Goal: Task Accomplishment & Management: Complete application form

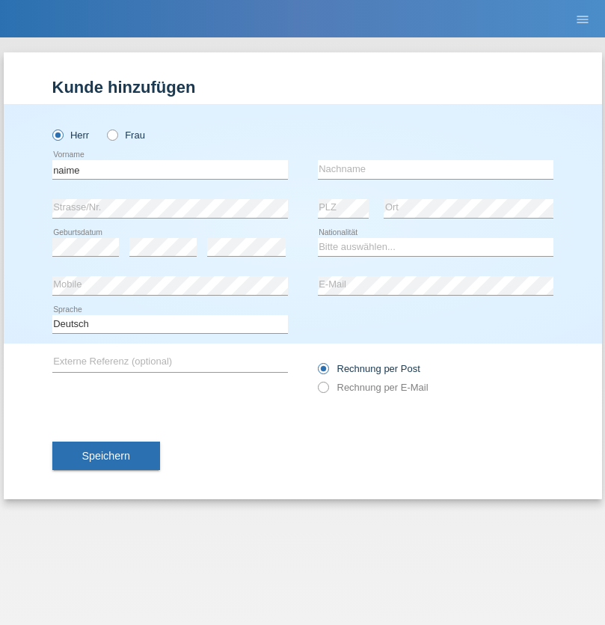
type input "naime"
click at [436, 169] on input "text" at bounding box center [436, 169] width 236 height 19
type input "llugiqi"
select select "CH"
radio input "true"
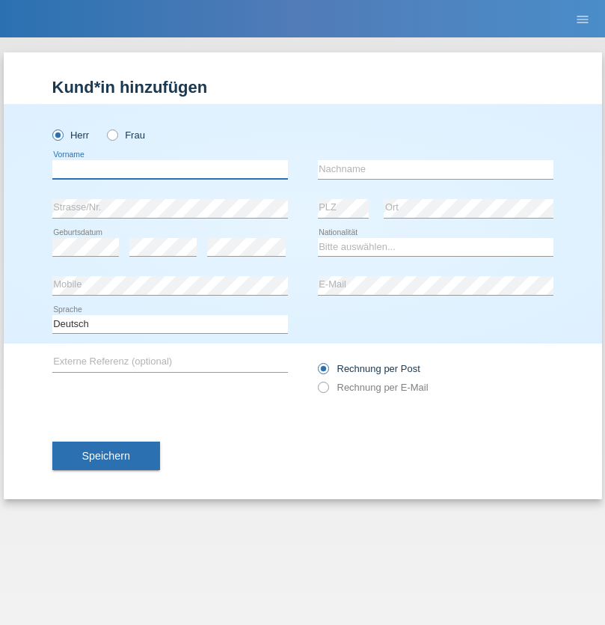
click at [170, 169] on input "text" at bounding box center [170, 169] width 236 height 19
type input "Shaban"
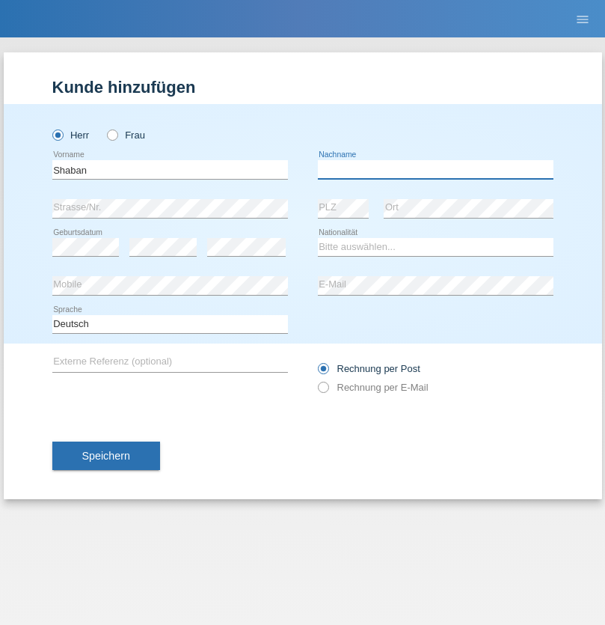
click at [436, 169] on input "text" at bounding box center [436, 169] width 236 height 19
type input "llugiqi"
select select "CH"
radio input "true"
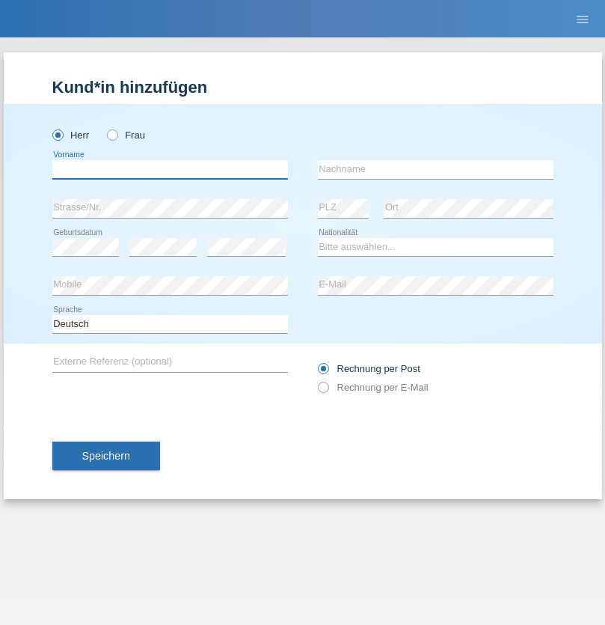
click at [170, 169] on input "text" at bounding box center [170, 169] width 236 height 19
type input "Ethan"
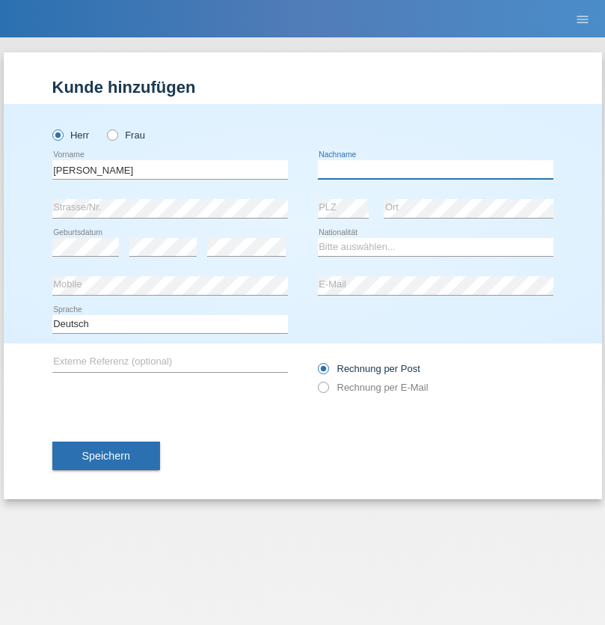
click at [436, 169] on input "text" at bounding box center [436, 169] width 236 height 19
type input "Nieto Parente"
select select "CH"
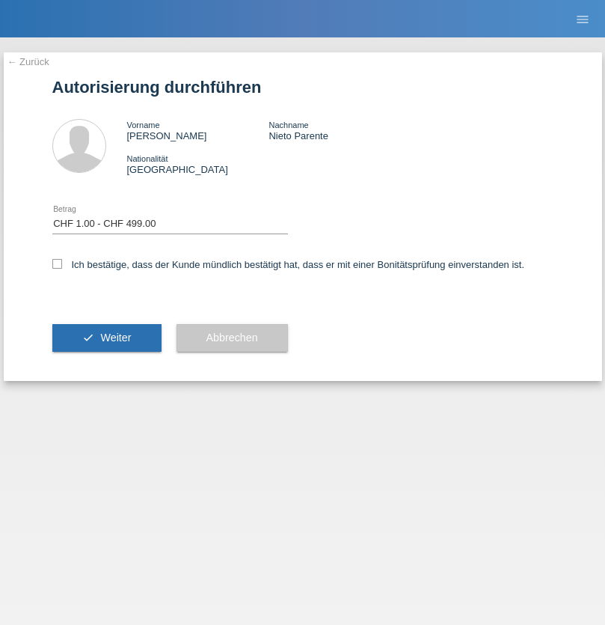
select select "1"
checkbox input "true"
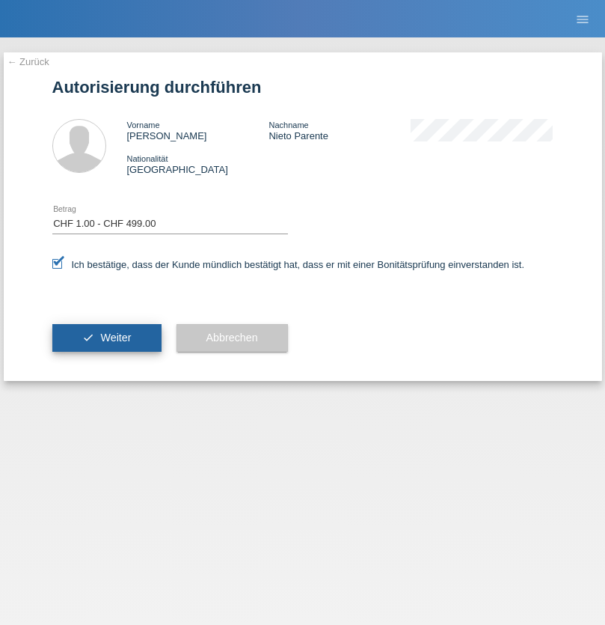
click at [106, 338] on span "Weiter" at bounding box center [115, 338] width 31 height 12
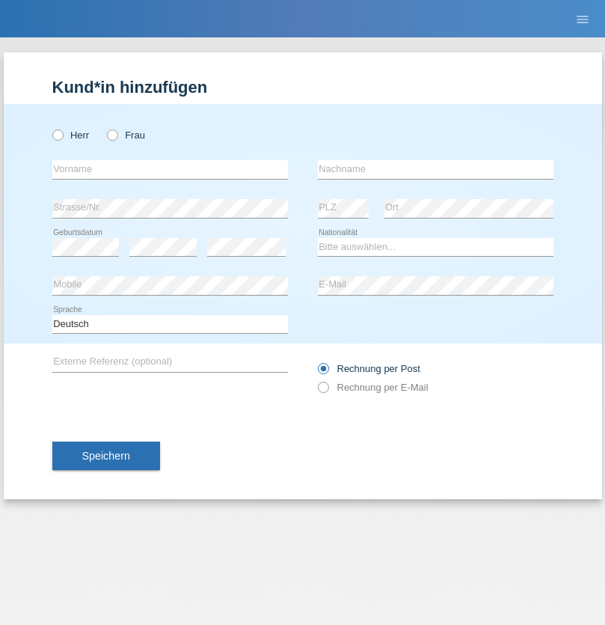
radio input "true"
click at [170, 169] on input "text" at bounding box center [170, 169] width 236 height 19
type input "Yasin"
click at [436, 169] on input "text" at bounding box center [436, 169] width 236 height 19
type input "Kilic"
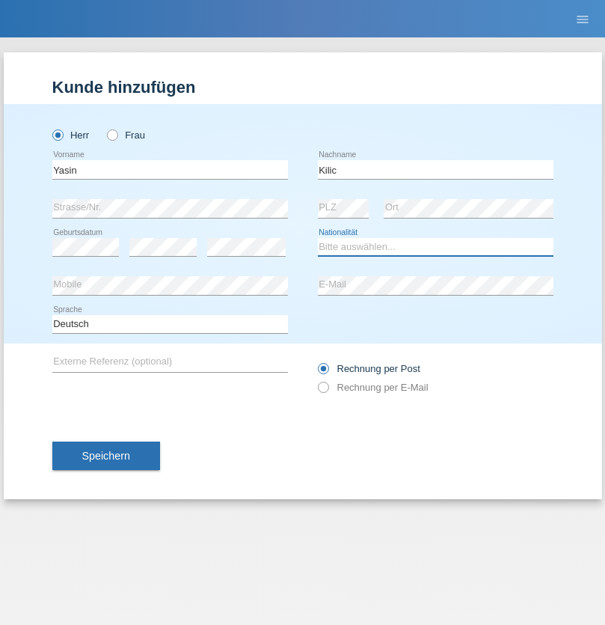
select select "CH"
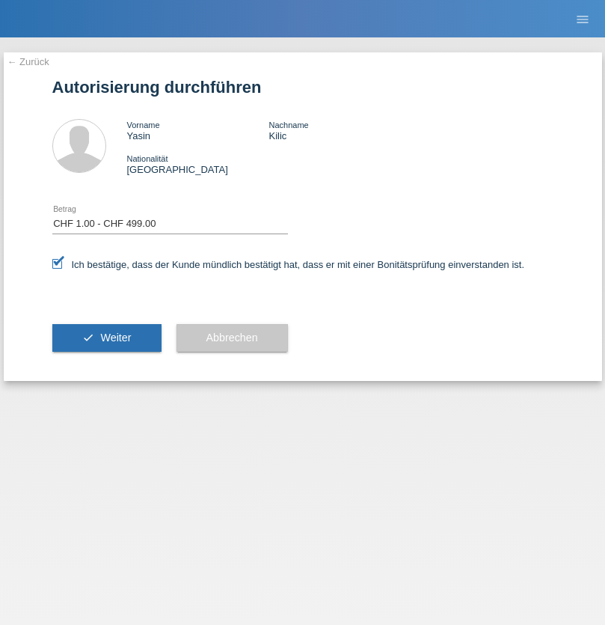
select select "1"
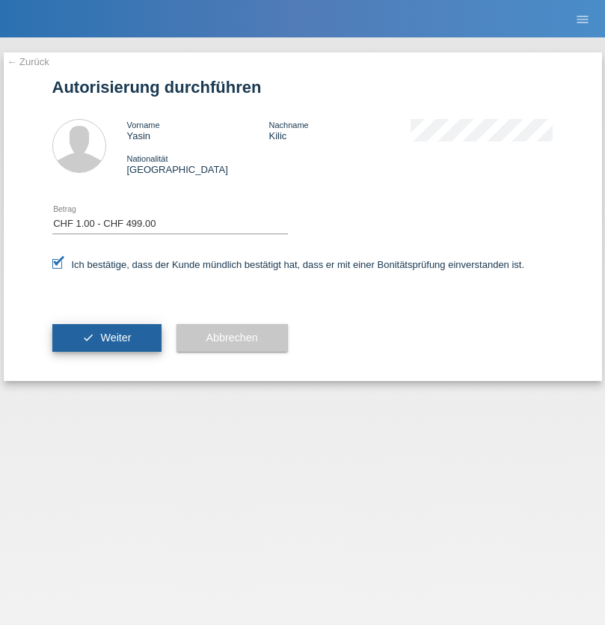
click at [106, 338] on span "Weiter" at bounding box center [115, 338] width 31 height 12
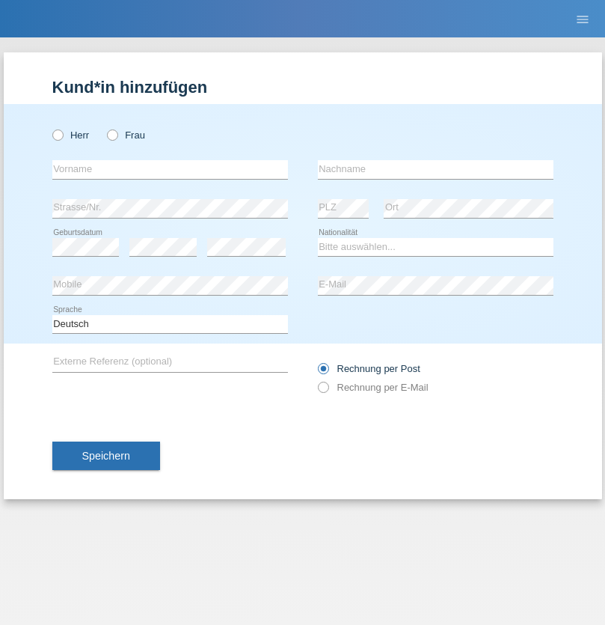
radio input "true"
click at [170, 169] on input "text" at bounding box center [170, 169] width 236 height 19
type input "Djordjevic"
click at [436, 169] on input "text" at bounding box center [436, 169] width 236 height 19
type input "Radosav"
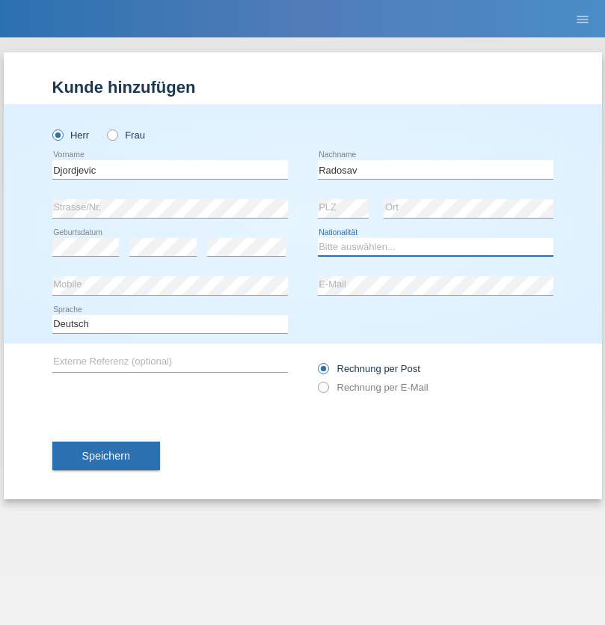
select select "RS"
select select "C"
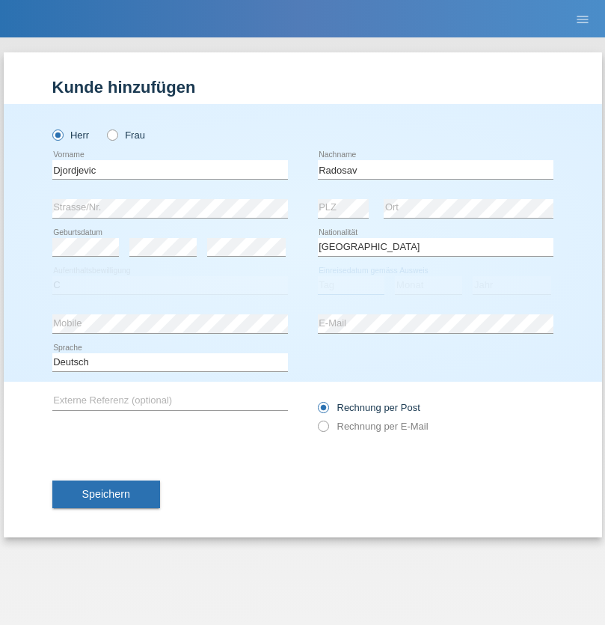
select select "10"
select select "03"
select select "1989"
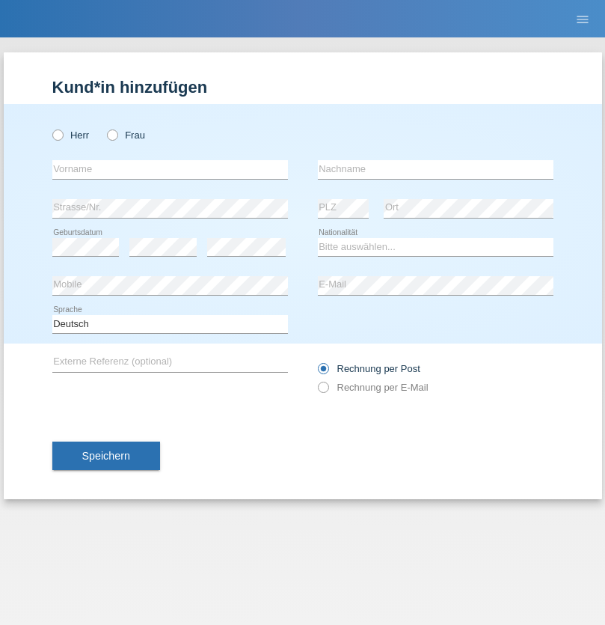
radio input "true"
click at [170, 169] on input "text" at bounding box center [170, 169] width 236 height 19
type input "[PERSON_NAME]"
click at [436, 169] on input "text" at bounding box center [436, 169] width 236 height 19
type input "Patera"
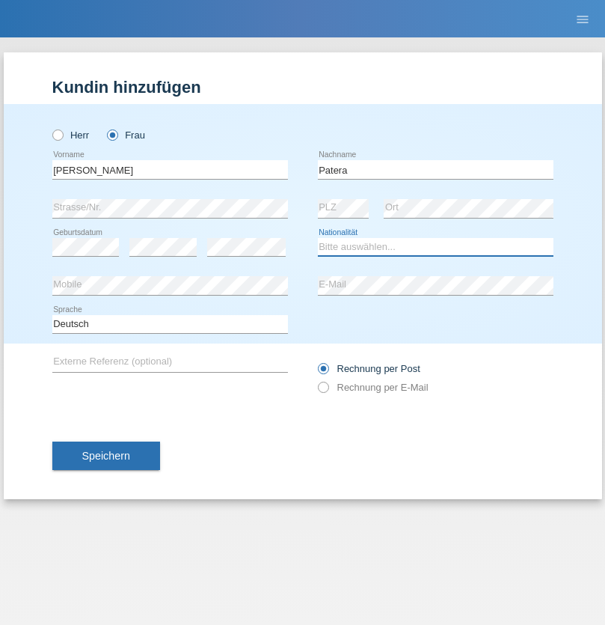
select select "CH"
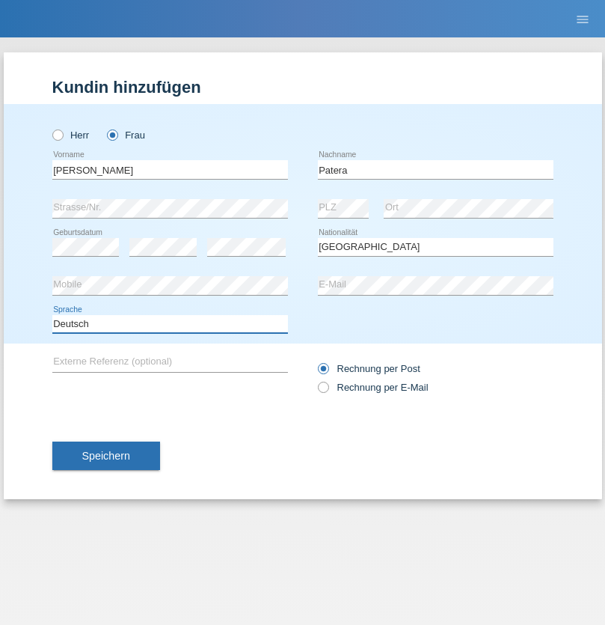
select select "en"
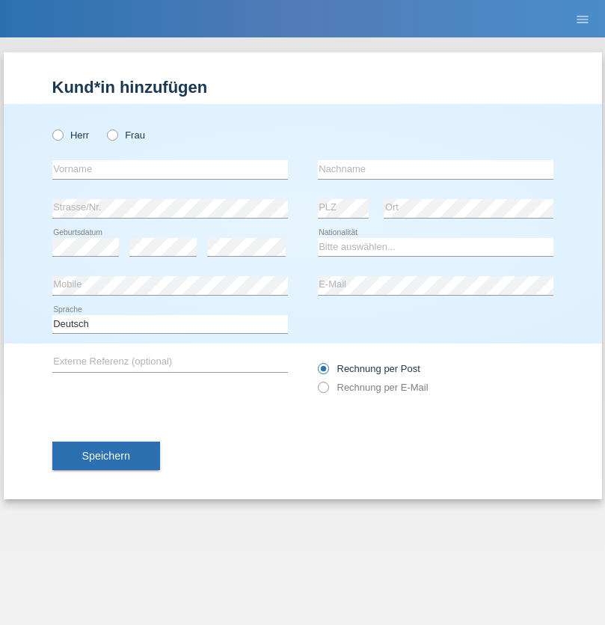
radio input "true"
click at [170, 169] on input "text" at bounding box center [170, 169] width 236 height 19
type input "[PERSON_NAME]"
click at [436, 169] on input "text" at bounding box center [436, 169] width 236 height 19
type input "Sakhi"
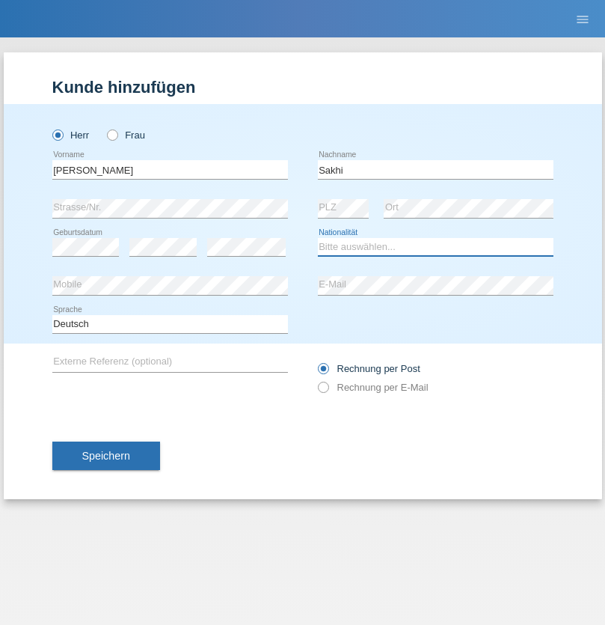
select select "IT"
select select "C"
select select "24"
select select "10"
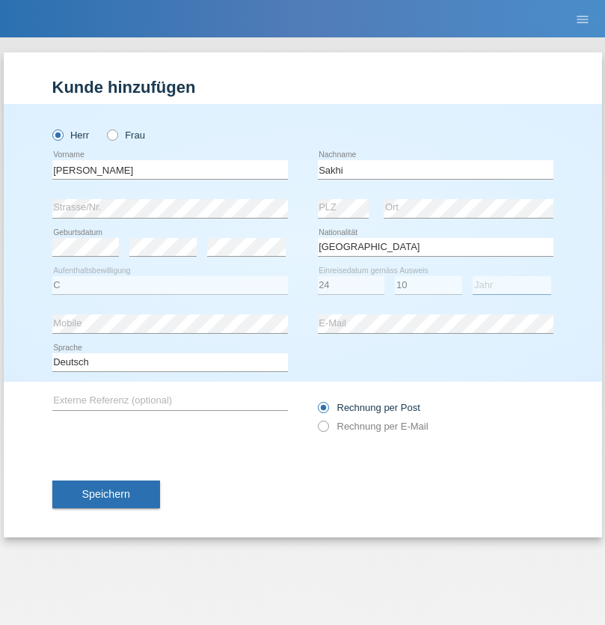
select select "2021"
